Goal: Information Seeking & Learning: Learn about a topic

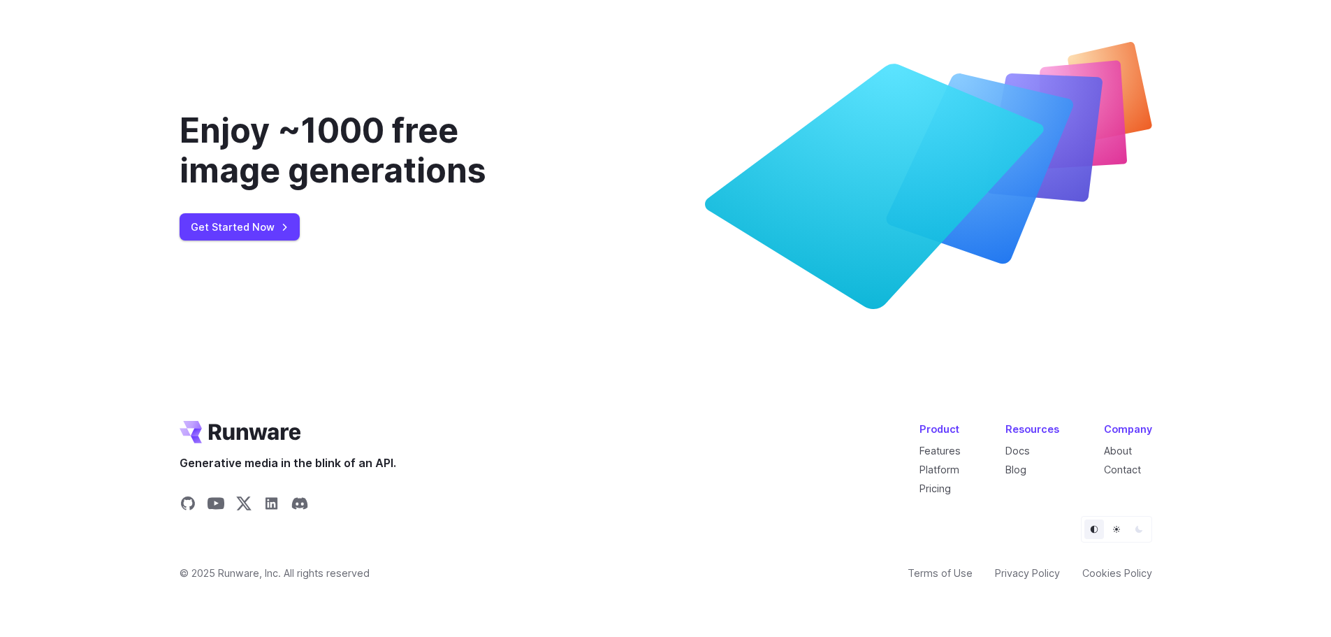
scroll to position [5371, 0]
click at [1114, 451] on link "About" at bounding box center [1118, 450] width 28 height 12
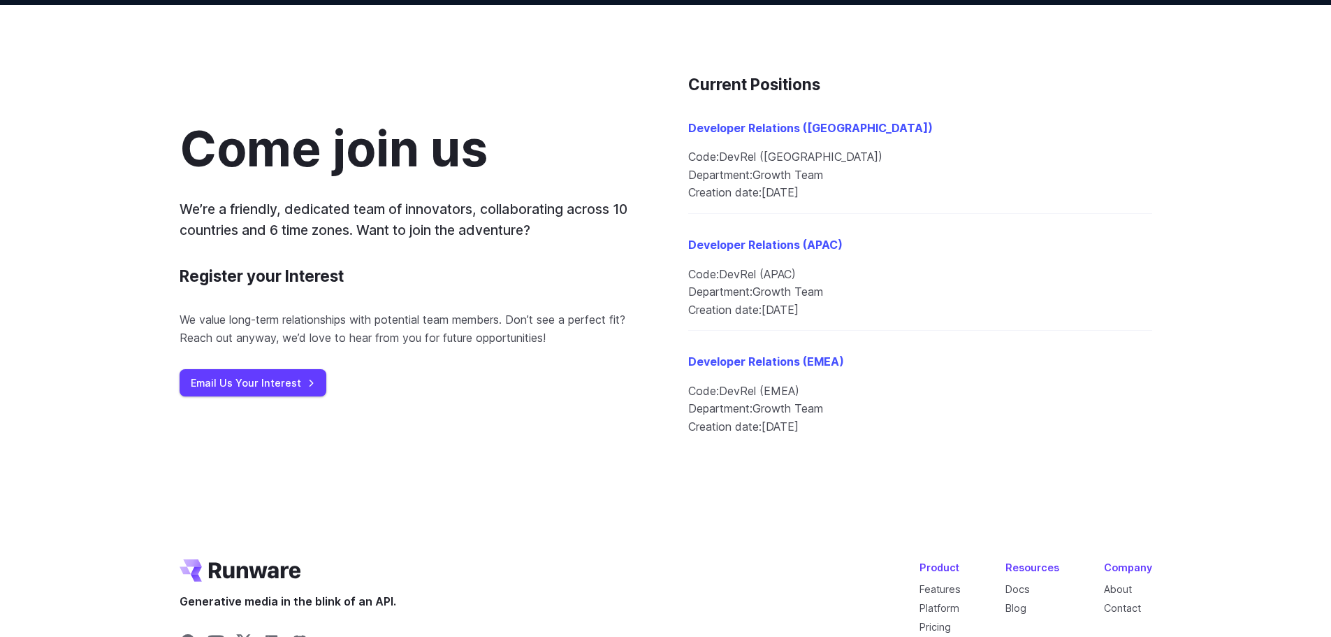
scroll to position [1503, 0]
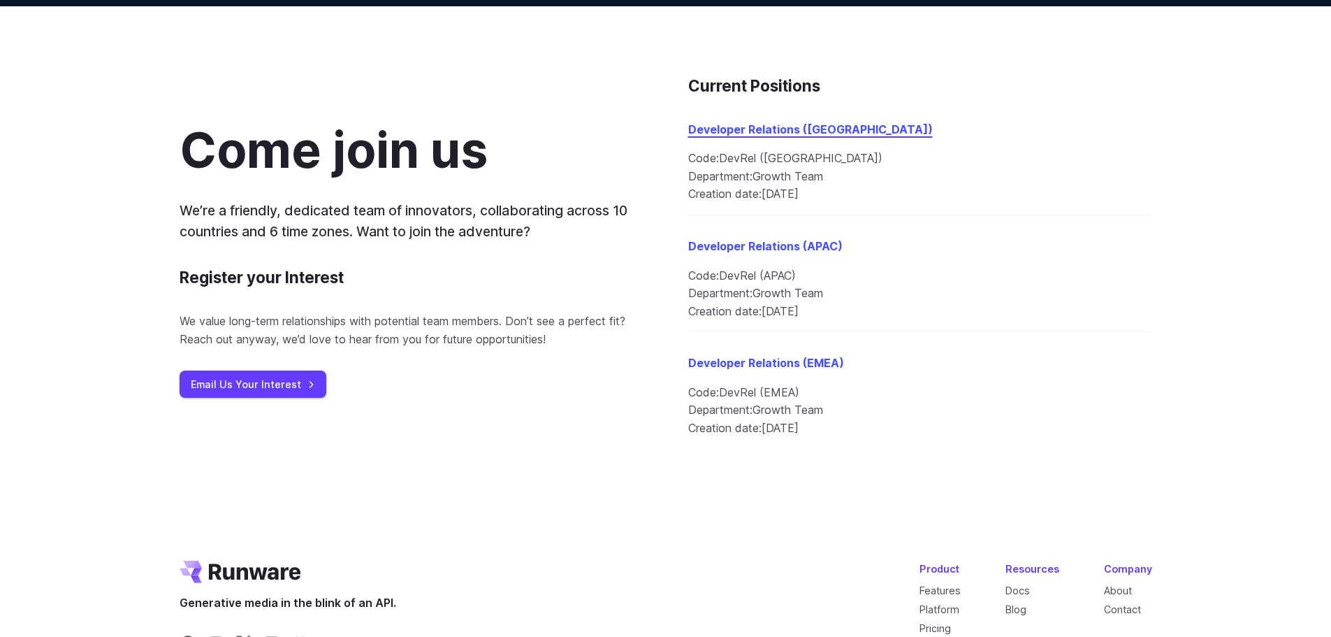
click at [738, 128] on link "Developer Relations (Americas)" at bounding box center [810, 129] width 245 height 14
